Goal: Transaction & Acquisition: Book appointment/travel/reservation

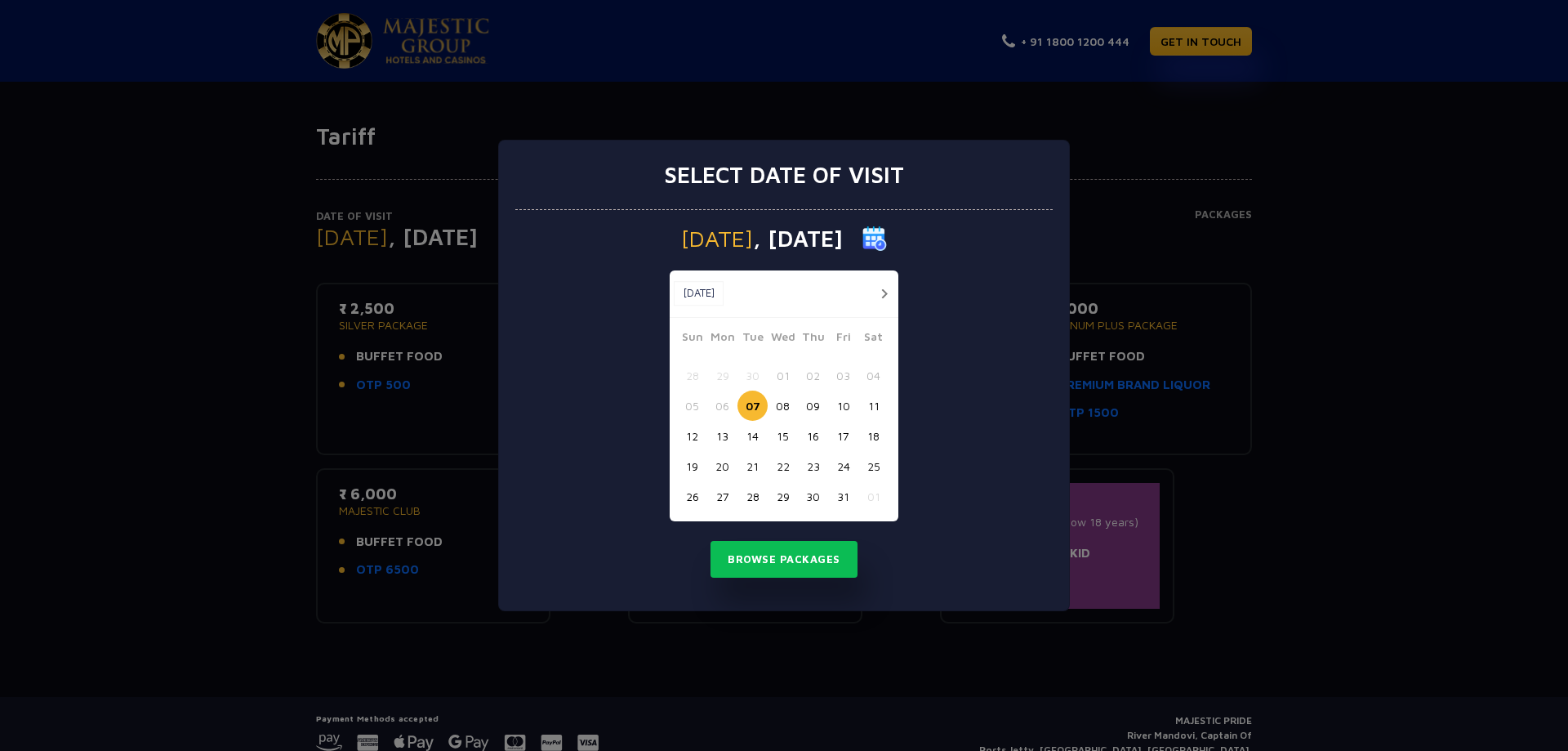
click at [884, 288] on button "button" at bounding box center [884, 293] width 21 height 21
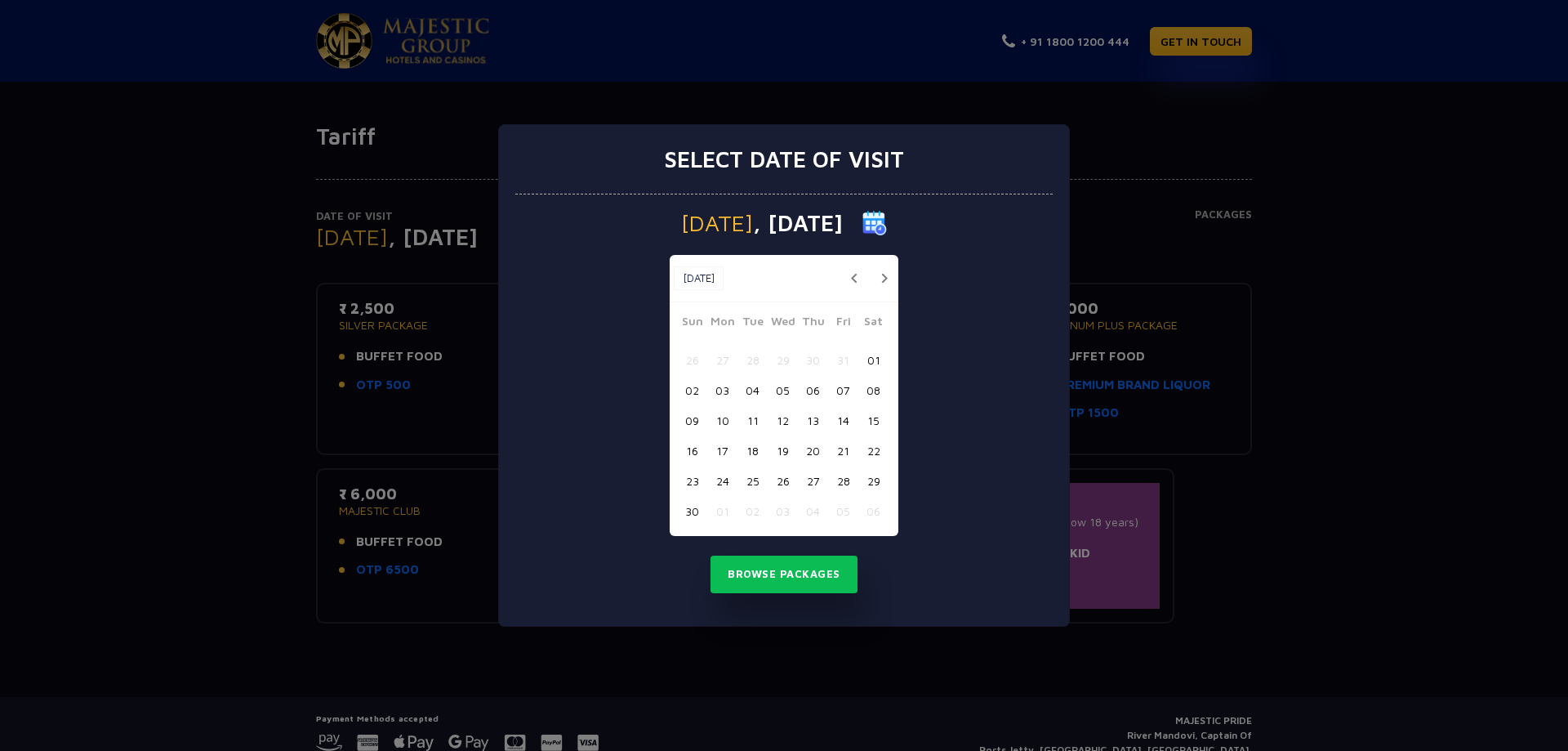
click at [884, 288] on button "button" at bounding box center [884, 278] width 21 height 21
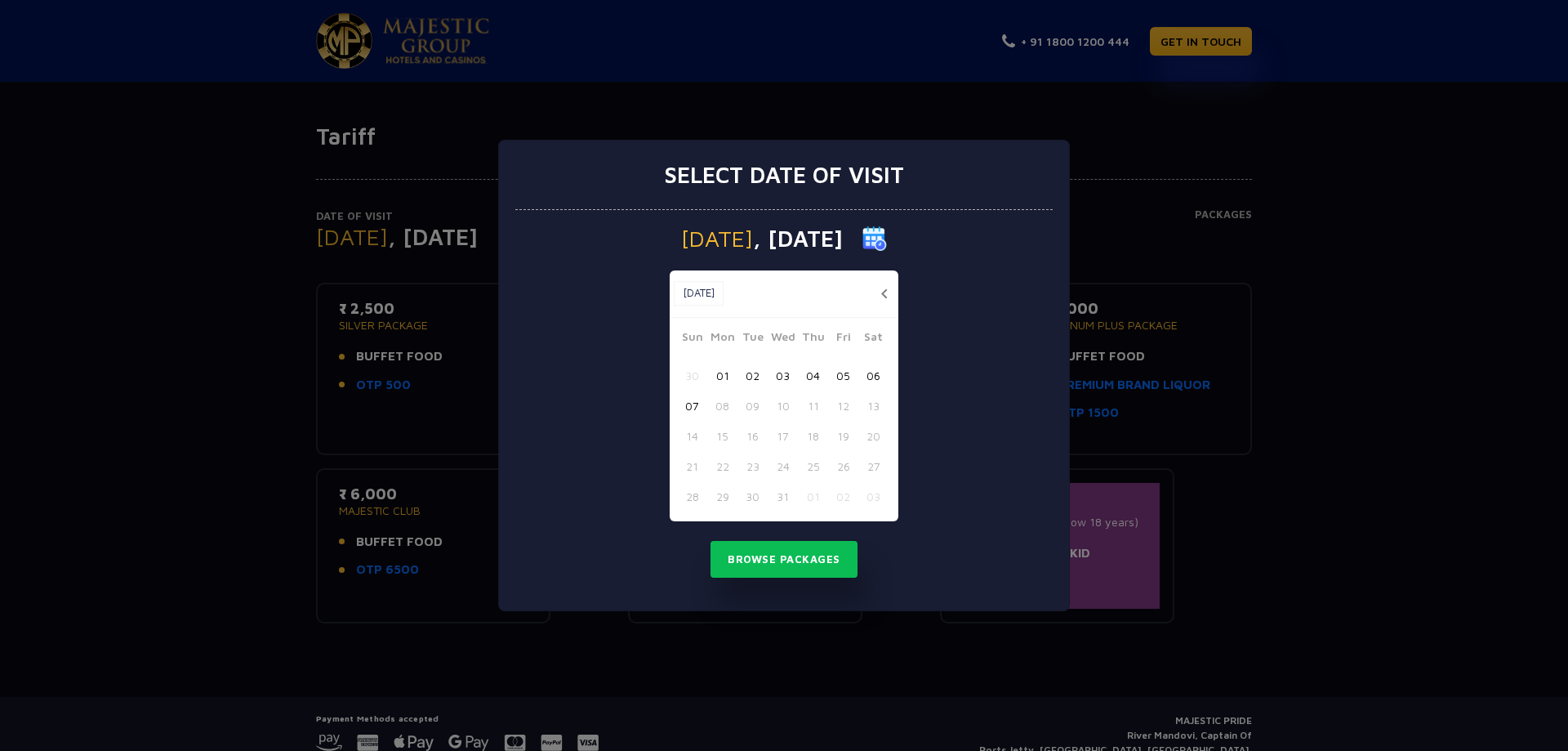
click at [692, 401] on button "07" at bounding box center [692, 406] width 31 height 31
click at [772, 562] on button "Browse Packages" at bounding box center [784, 560] width 147 height 38
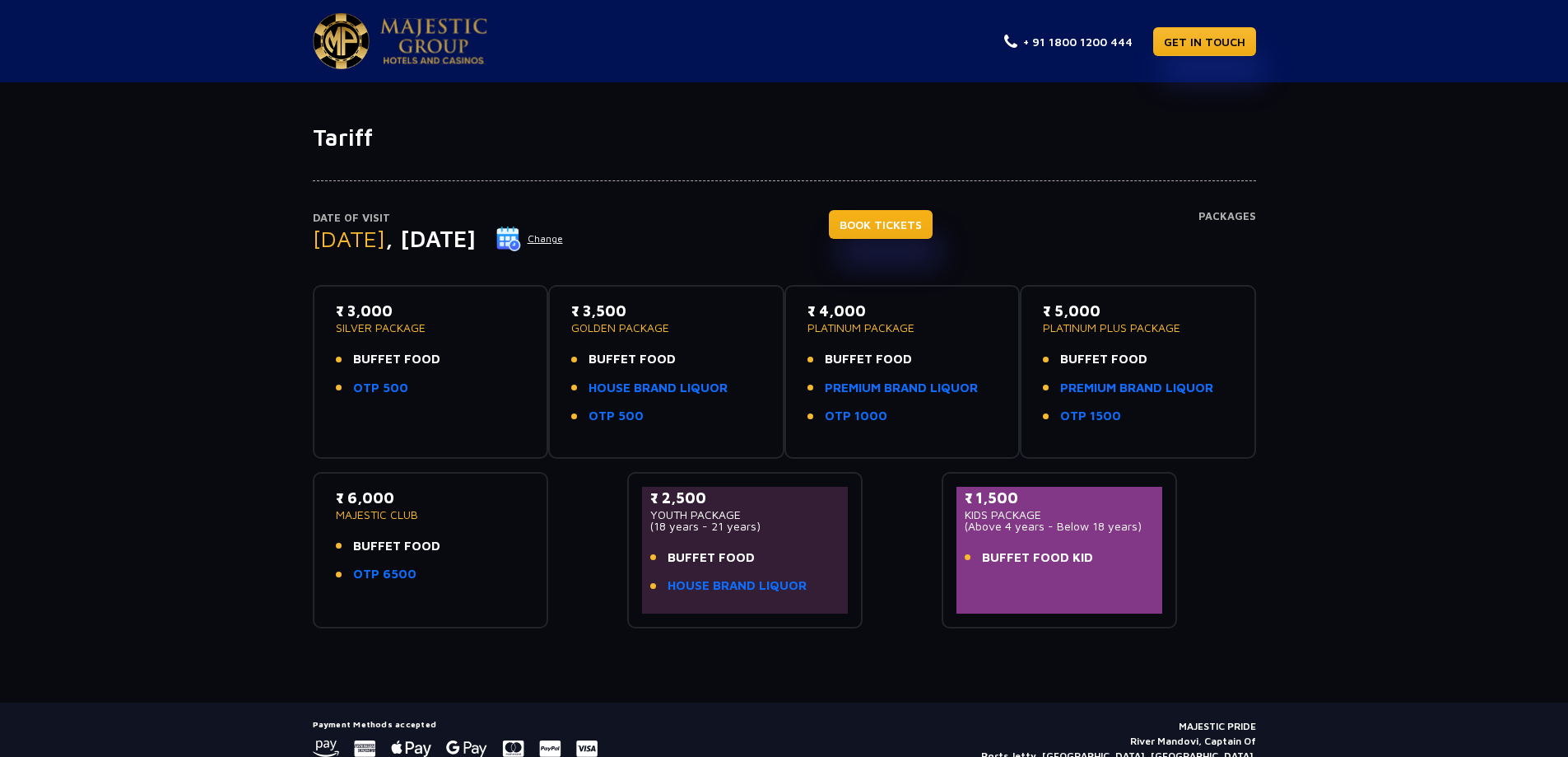
click at [897, 220] on link "BOOK TICKETS" at bounding box center [881, 225] width 104 height 29
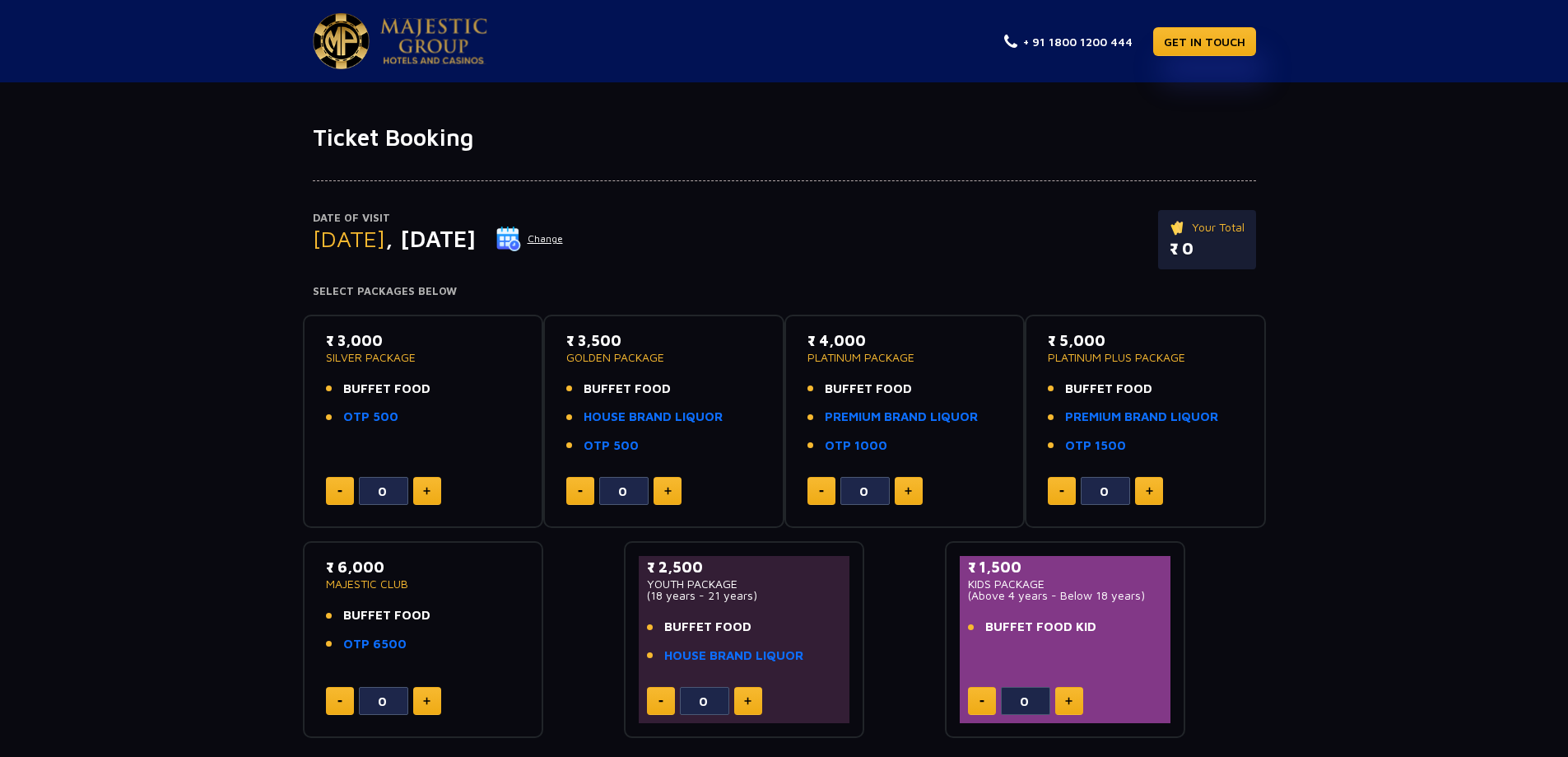
click at [564, 233] on button "Change" at bounding box center [529, 238] width 68 height 26
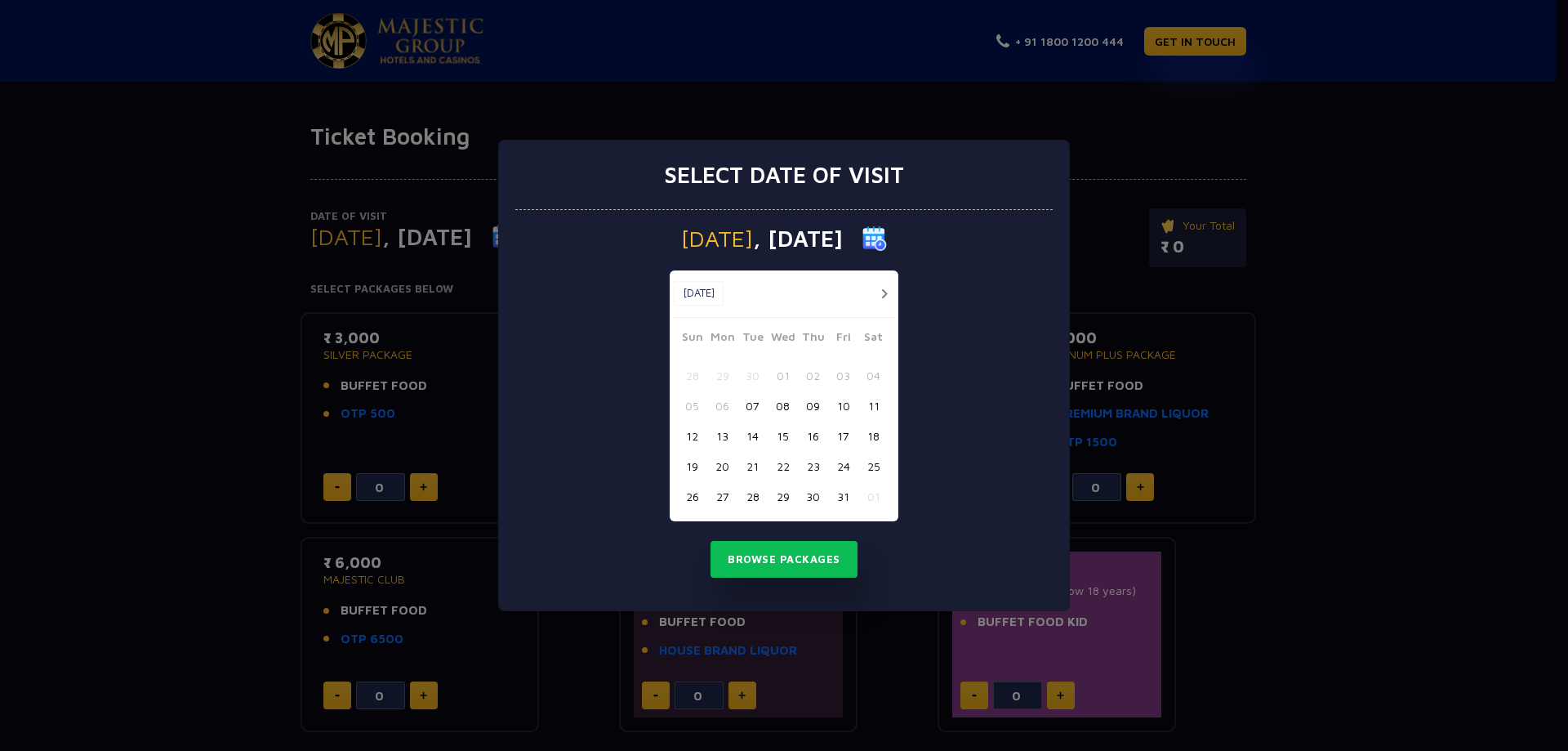
click at [876, 287] on button "button" at bounding box center [884, 293] width 21 height 21
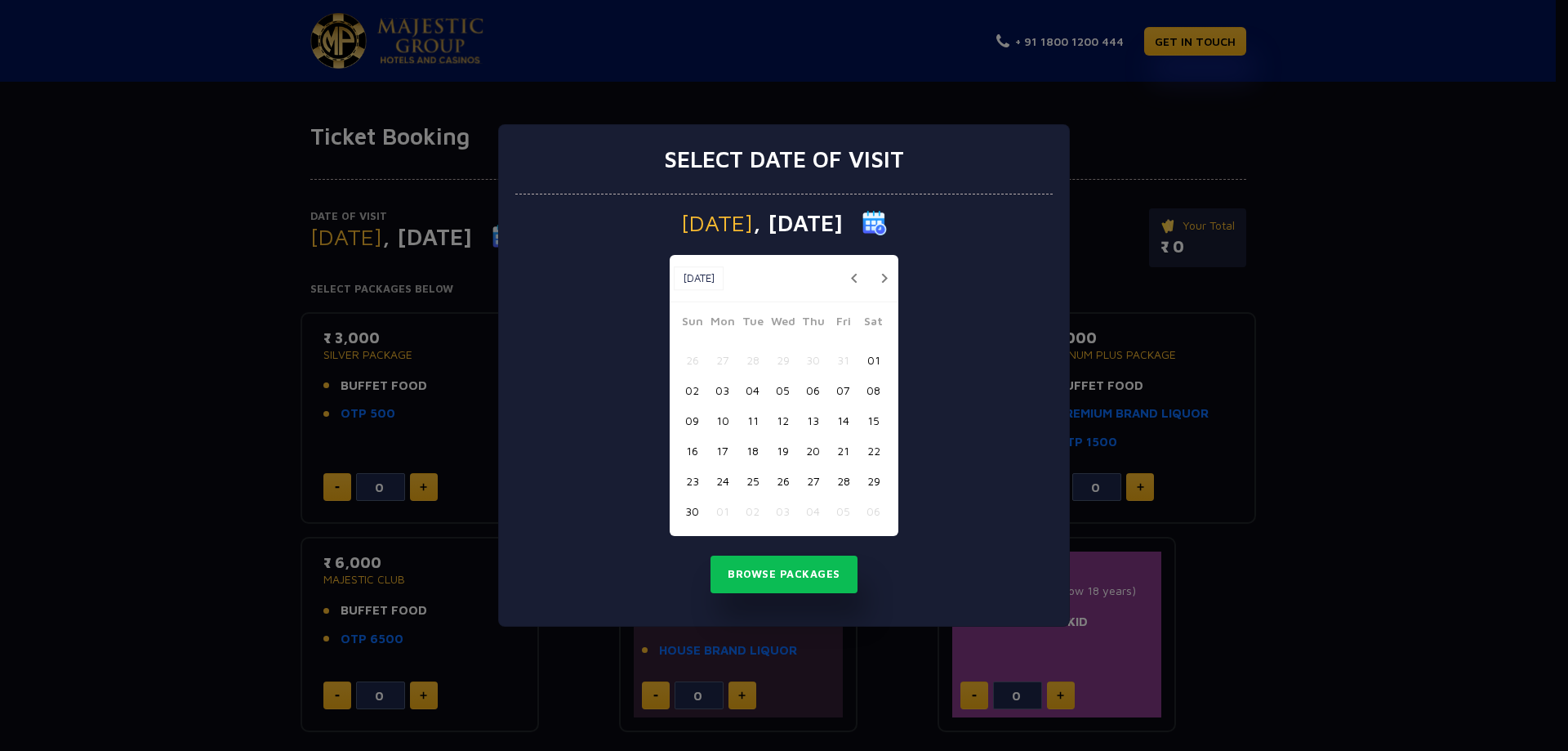
click at [882, 273] on button "button" at bounding box center [884, 278] width 21 height 21
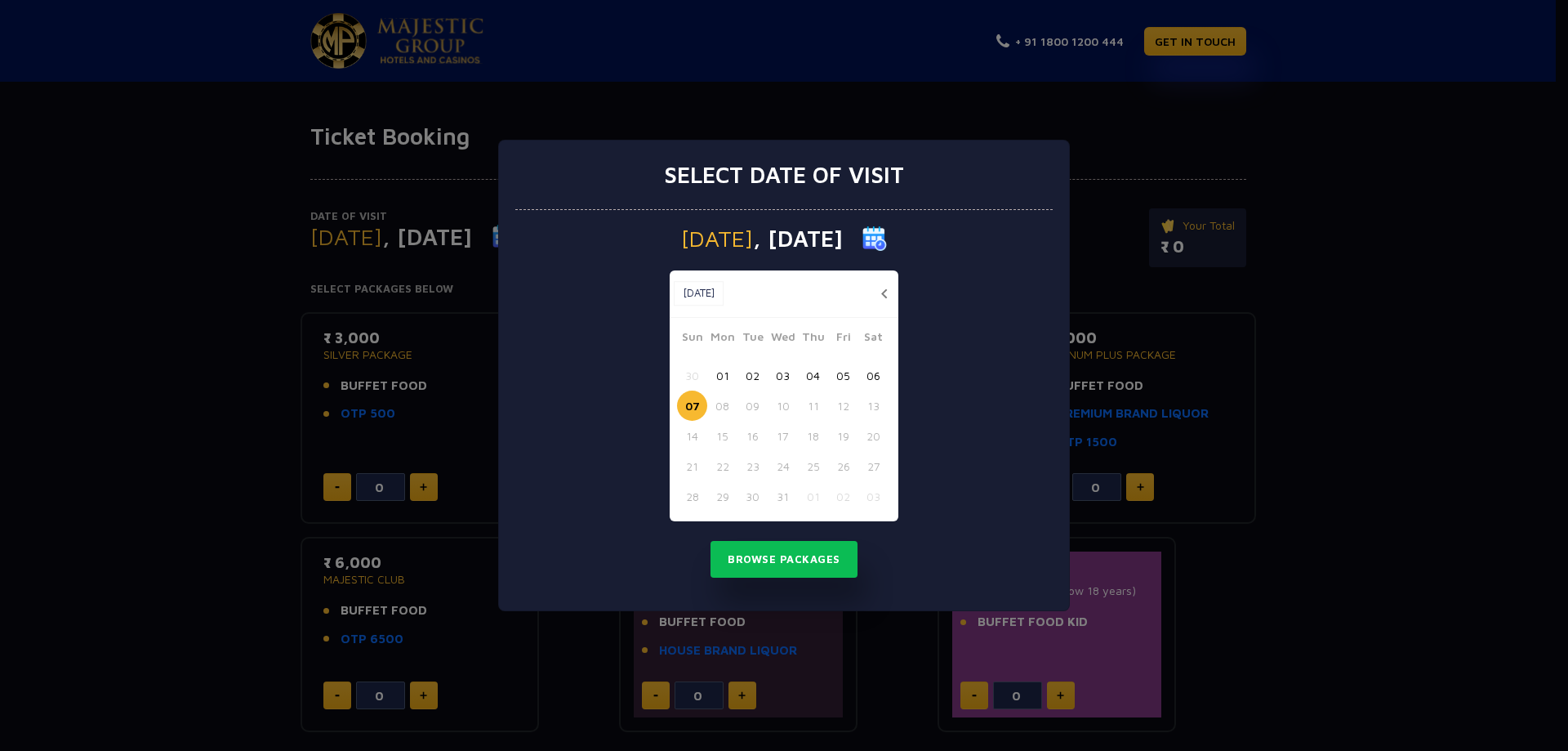
click at [780, 372] on button "03" at bounding box center [783, 376] width 31 height 31
click at [720, 373] on button "01" at bounding box center [722, 376] width 31 height 31
click at [745, 378] on button "02" at bounding box center [753, 376] width 31 height 31
click at [720, 371] on button "01" at bounding box center [722, 376] width 31 height 31
click at [772, 558] on button "Browse Packages" at bounding box center [784, 560] width 147 height 38
